Goal: Book appointment/travel/reservation

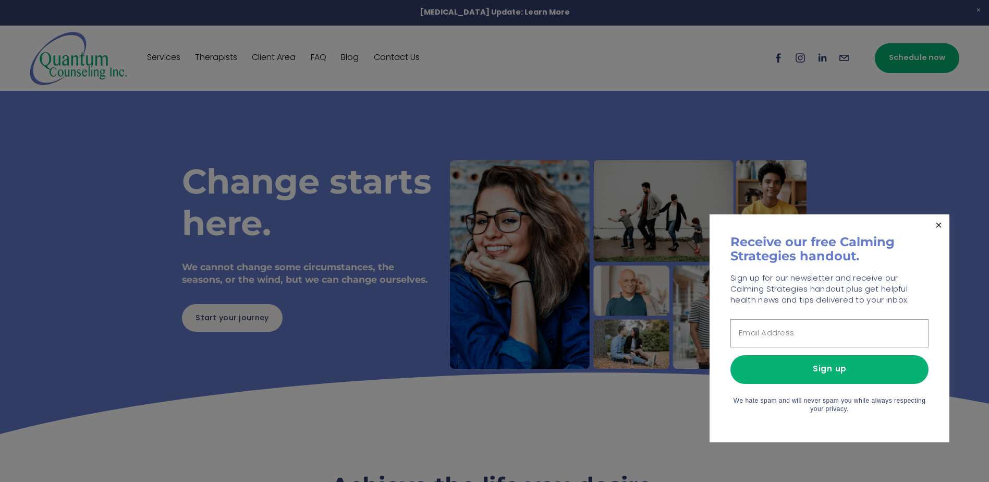
click at [899, 224] on link "Close" at bounding box center [939, 225] width 18 height 18
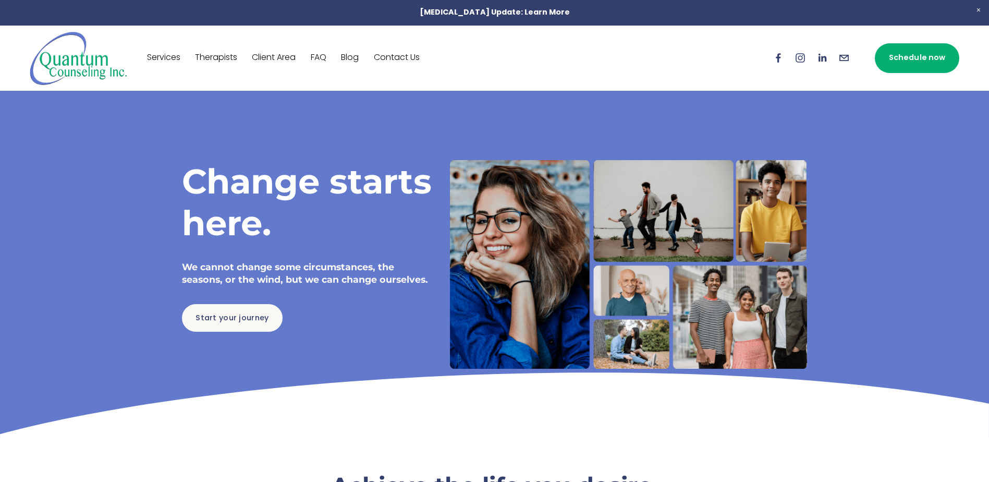
click at [166, 56] on link "Services" at bounding box center [163, 58] width 33 height 17
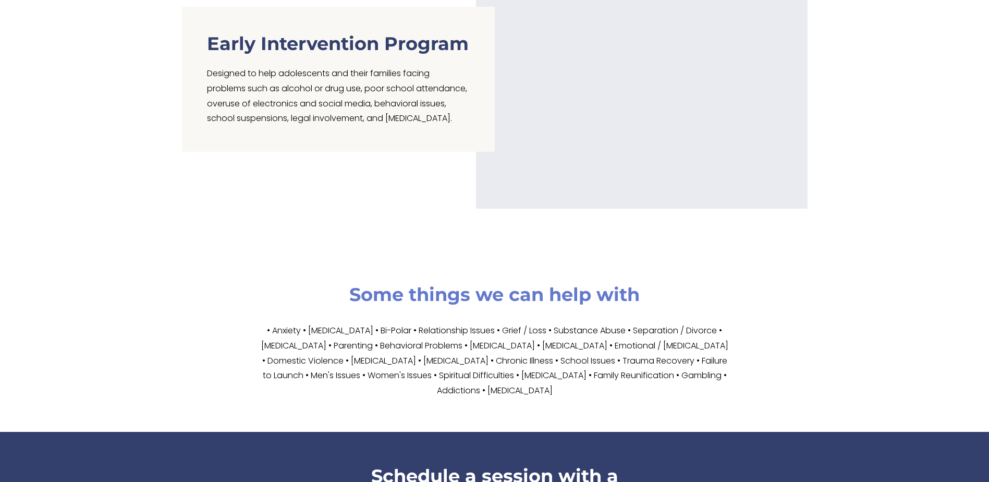
scroll to position [1564, 0]
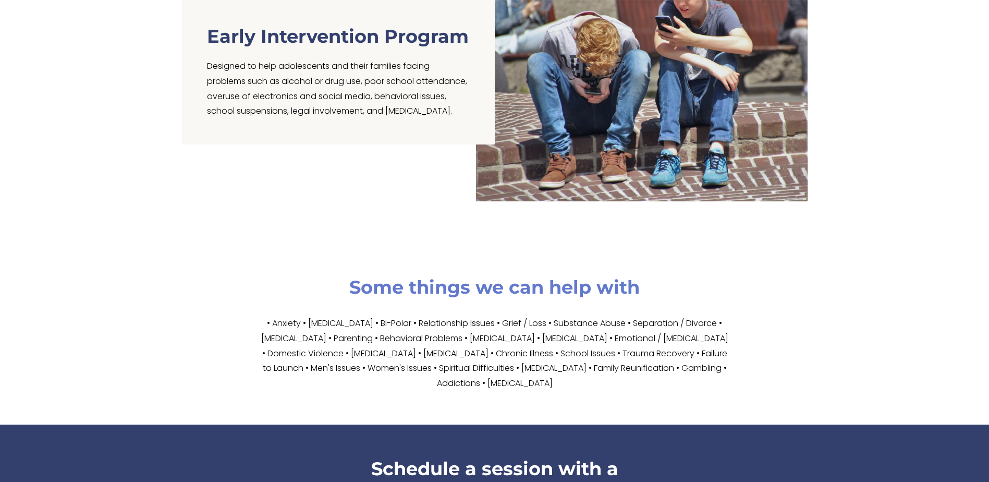
click at [498, 321] on p "• Anxiety • [MEDICAL_DATA] • Bi-Polar • Relationship Issues • Grief / Loss • Su…" at bounding box center [494, 354] width 469 height 75
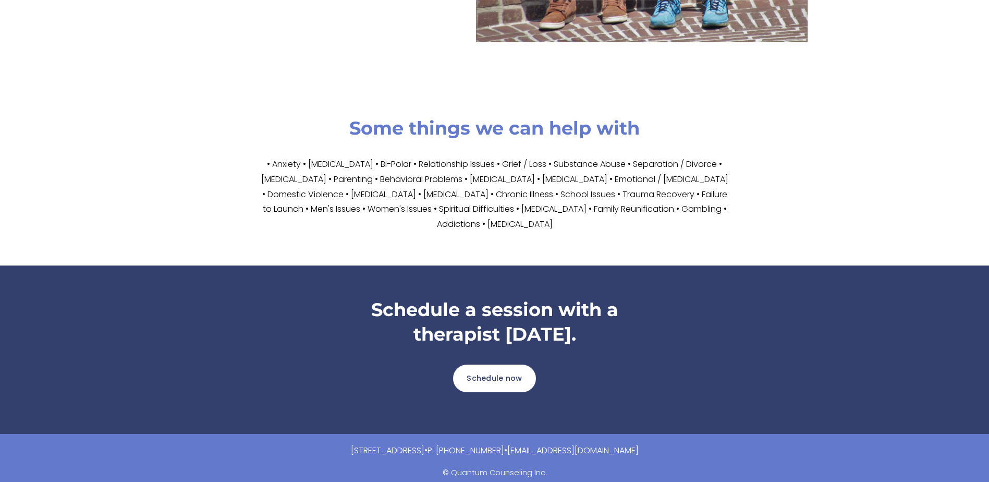
scroll to position [1734, 0]
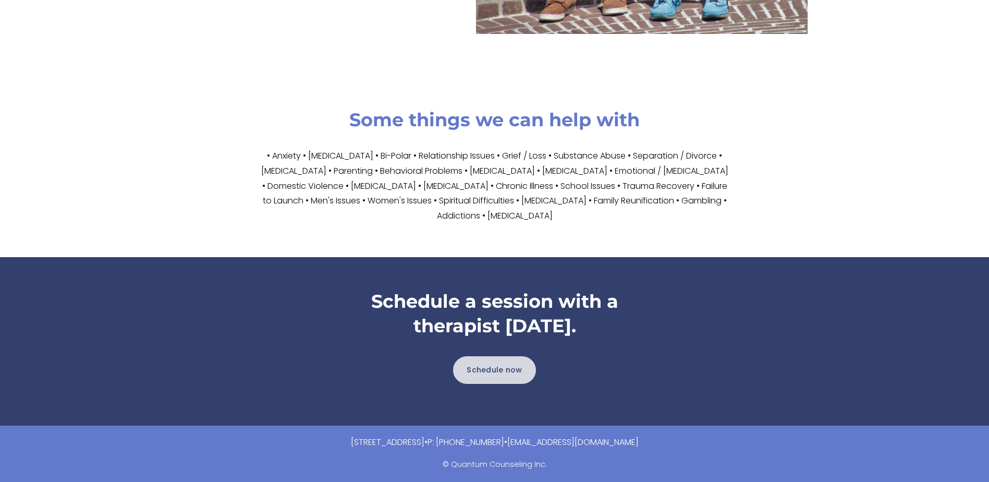
click at [510, 365] on link "Schedule now" at bounding box center [494, 370] width 83 height 28
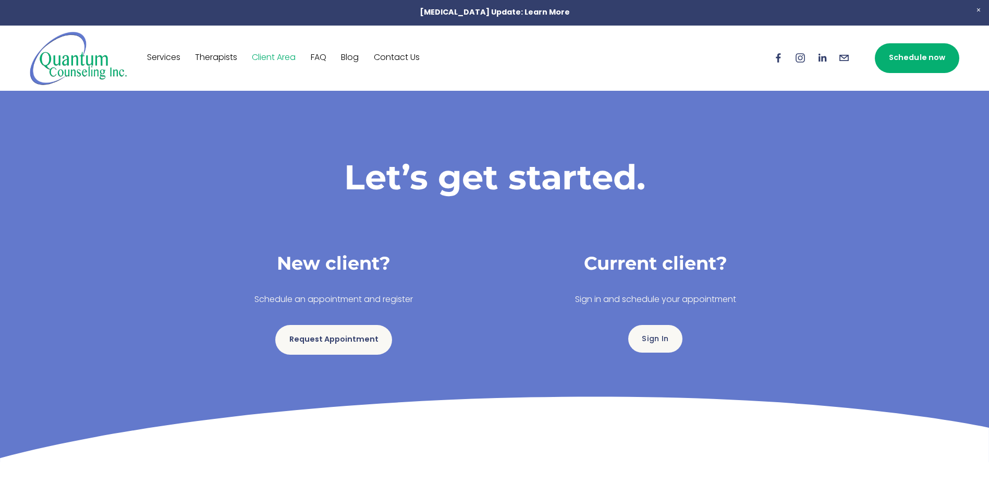
click at [217, 57] on link "Therapists" at bounding box center [216, 58] width 42 height 17
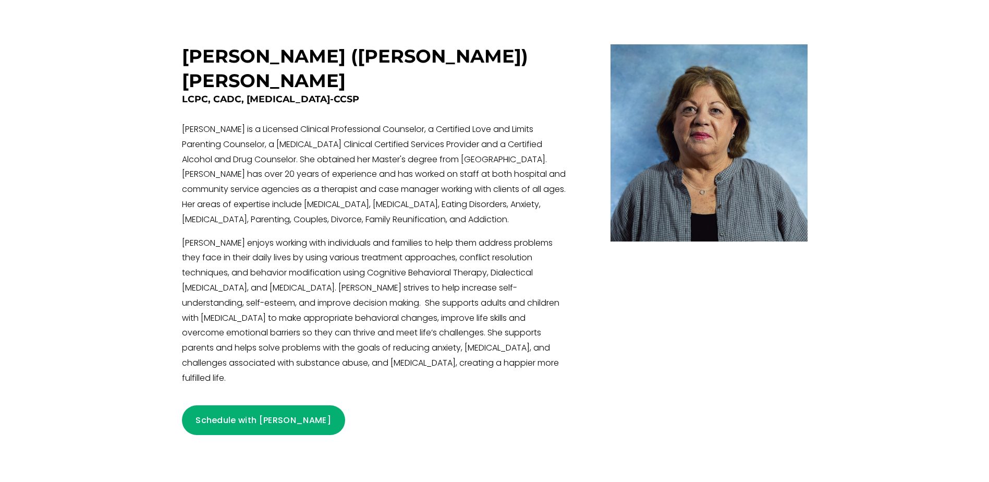
scroll to position [2361, 0]
